Goal: Connect with others: Connect with others

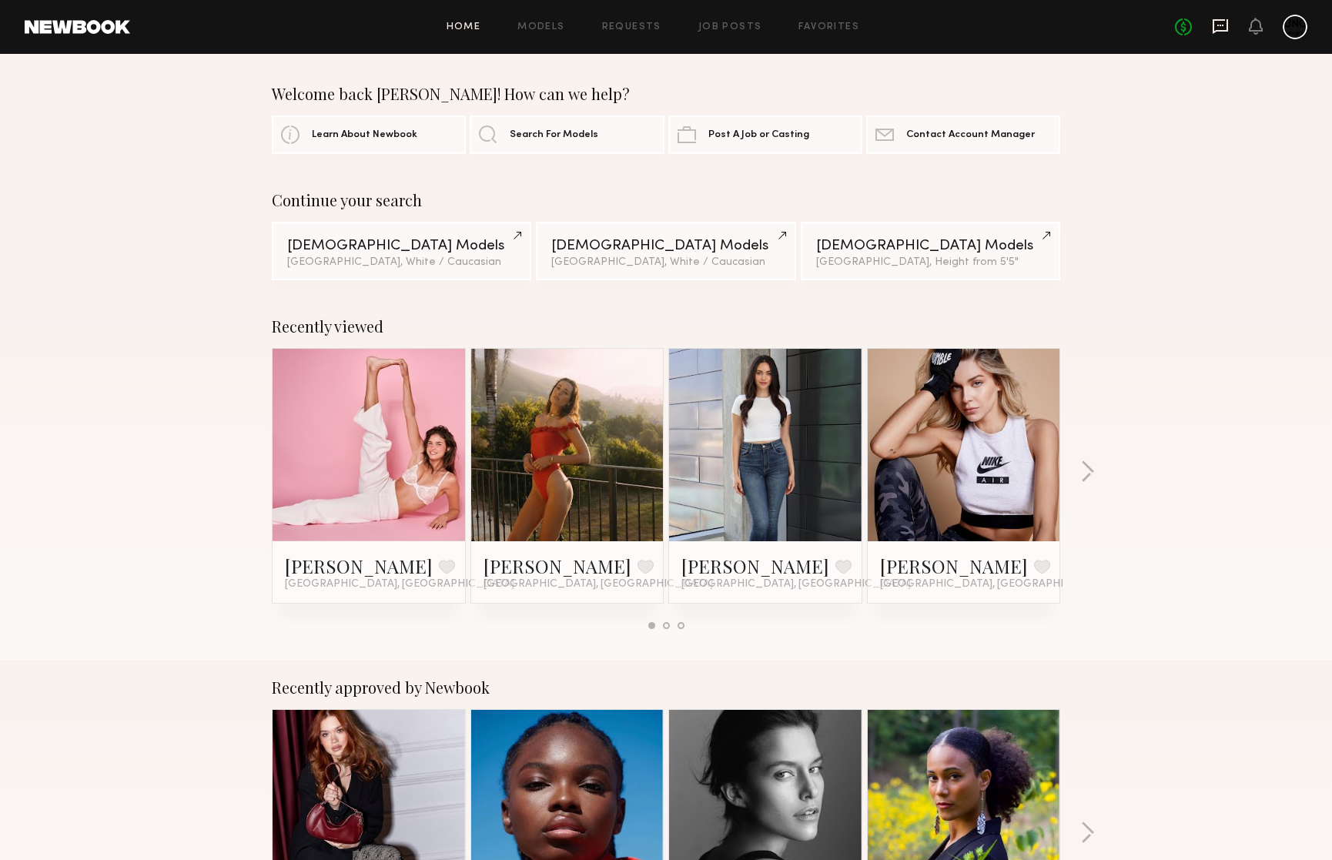
click at [1217, 29] on icon at bounding box center [1220, 26] width 15 height 15
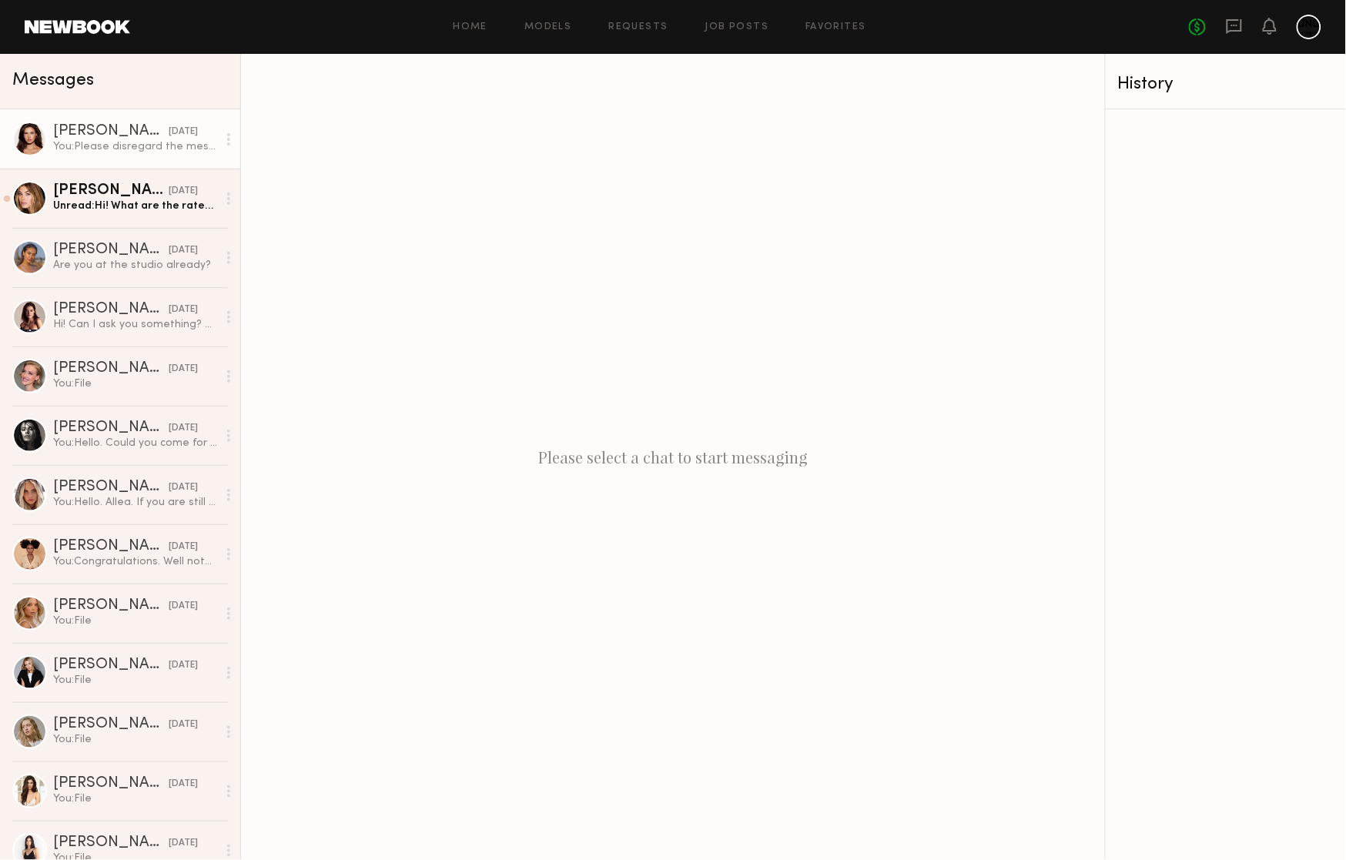
click at [95, 136] on div "[PERSON_NAME]" at bounding box center [111, 131] width 116 height 15
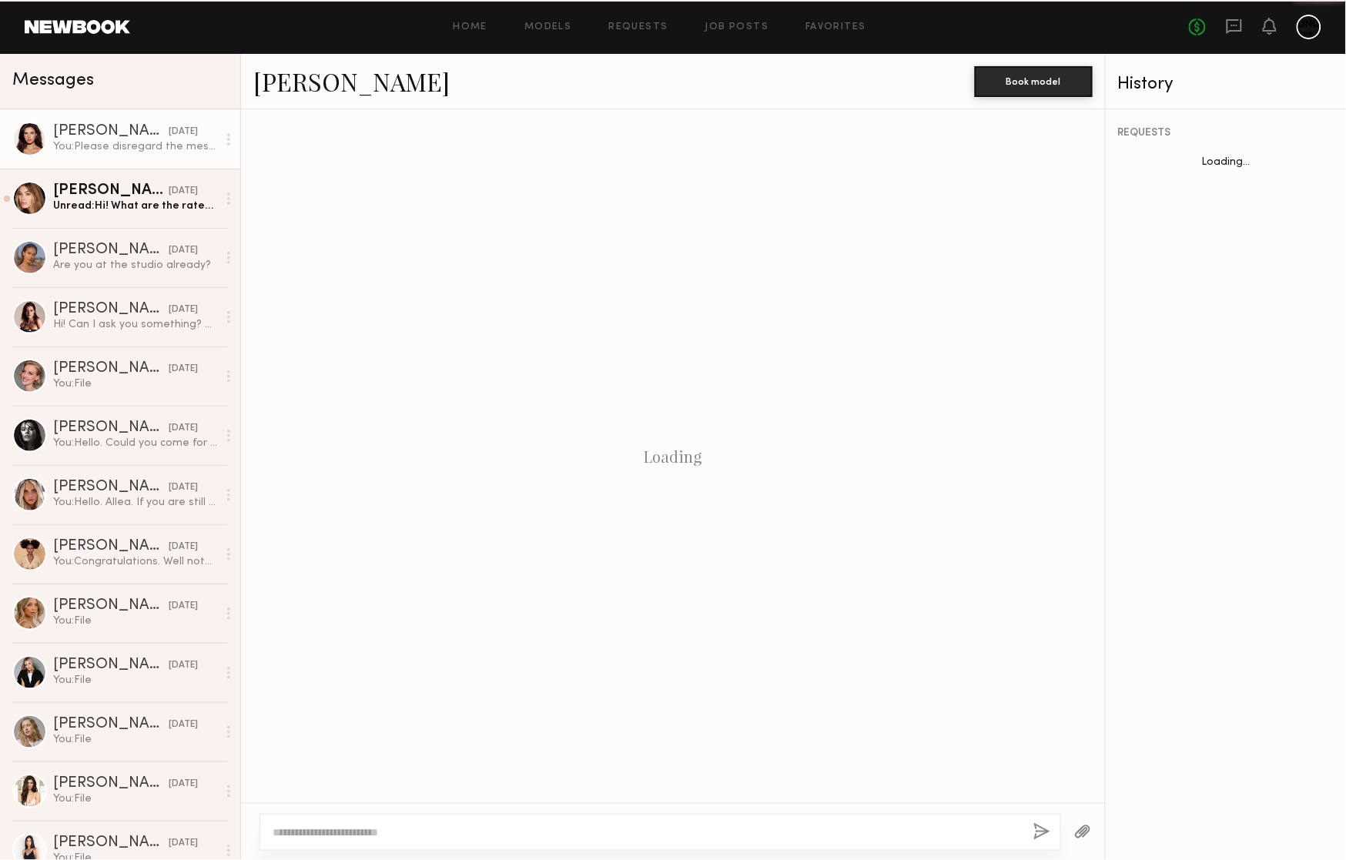
scroll to position [1606, 0]
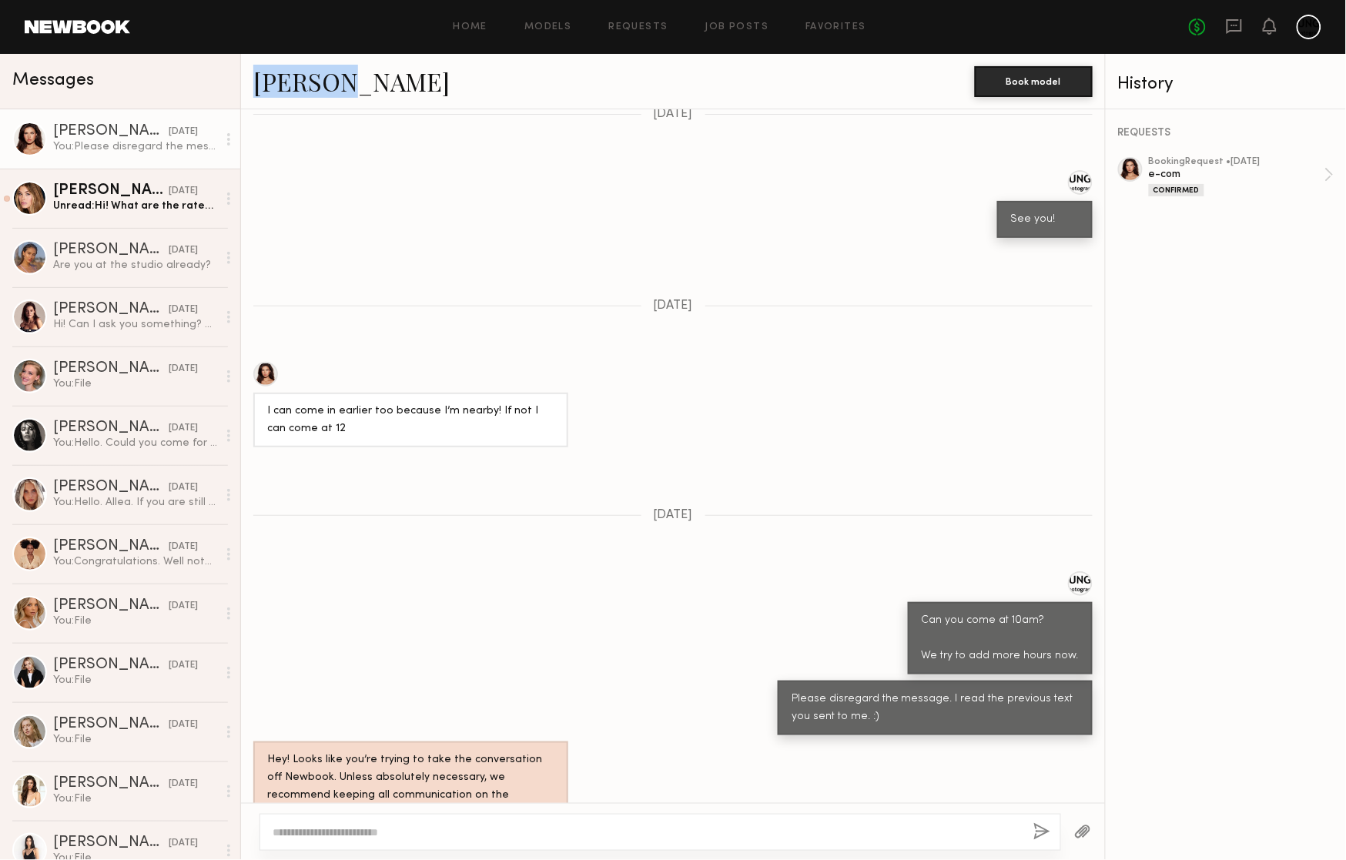
drag, startPoint x: 249, startPoint y: 75, endPoint x: 345, endPoint y: 82, distance: 96.5
click at [345, 82] on div "[PERSON_NAME] Book model" at bounding box center [673, 81] width 864 height 55
copy link "[PERSON_NAME]"
click at [703, 447] on div "Keep direct messages professional and related only to paid job opportunities. M…" at bounding box center [673, 456] width 864 height 694
